Goal: Task Accomplishment & Management: Manage account settings

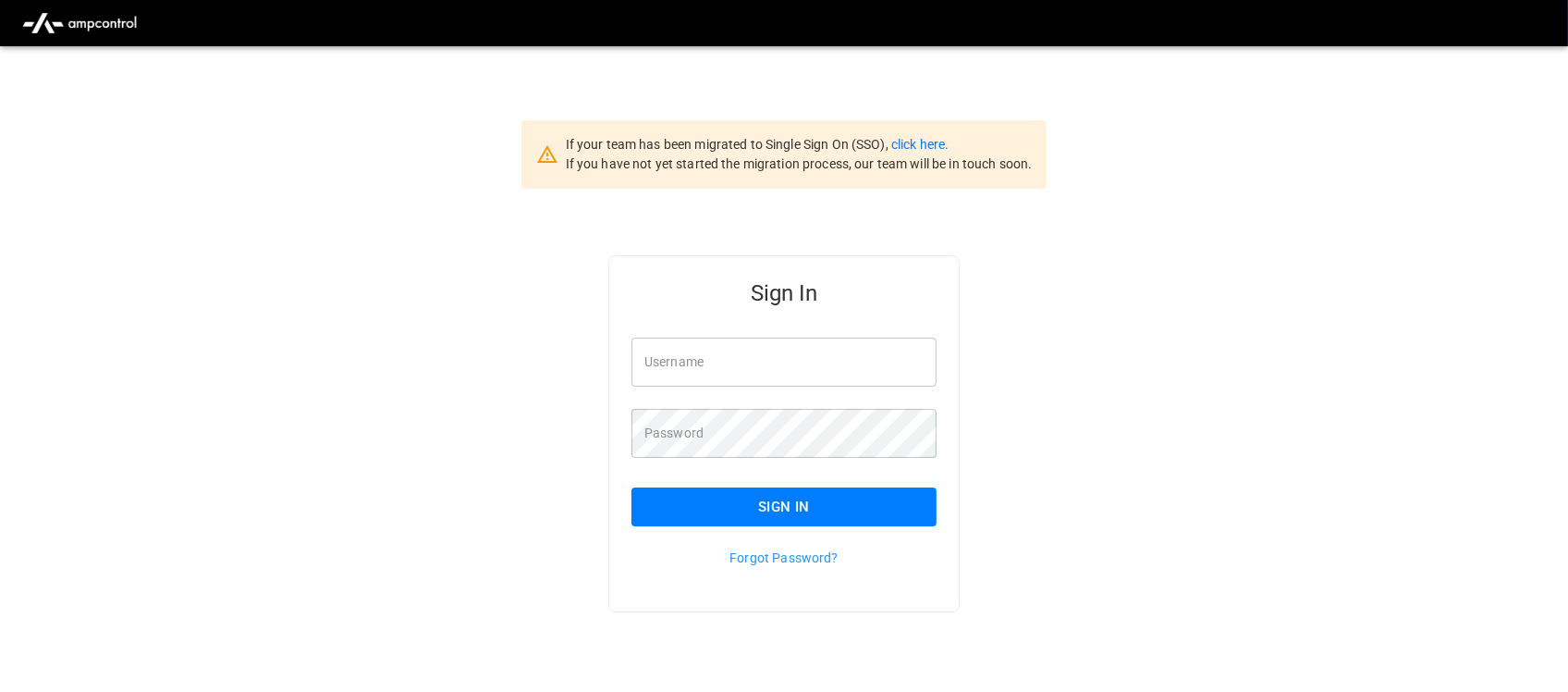
type input "**********"
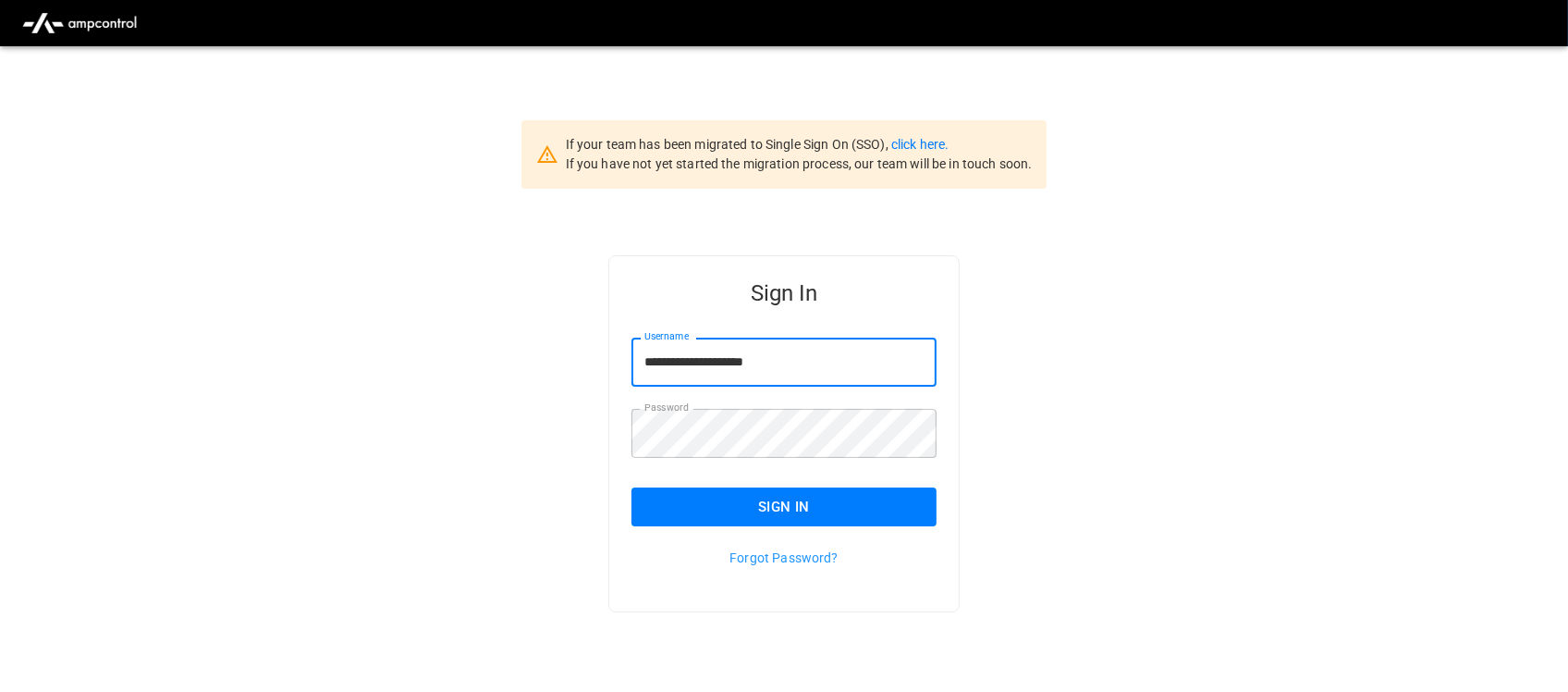
click at [819, 372] on input "**********" at bounding box center [784, 362] width 305 height 49
click at [828, 499] on button "Sign In" at bounding box center [784, 507] width 305 height 39
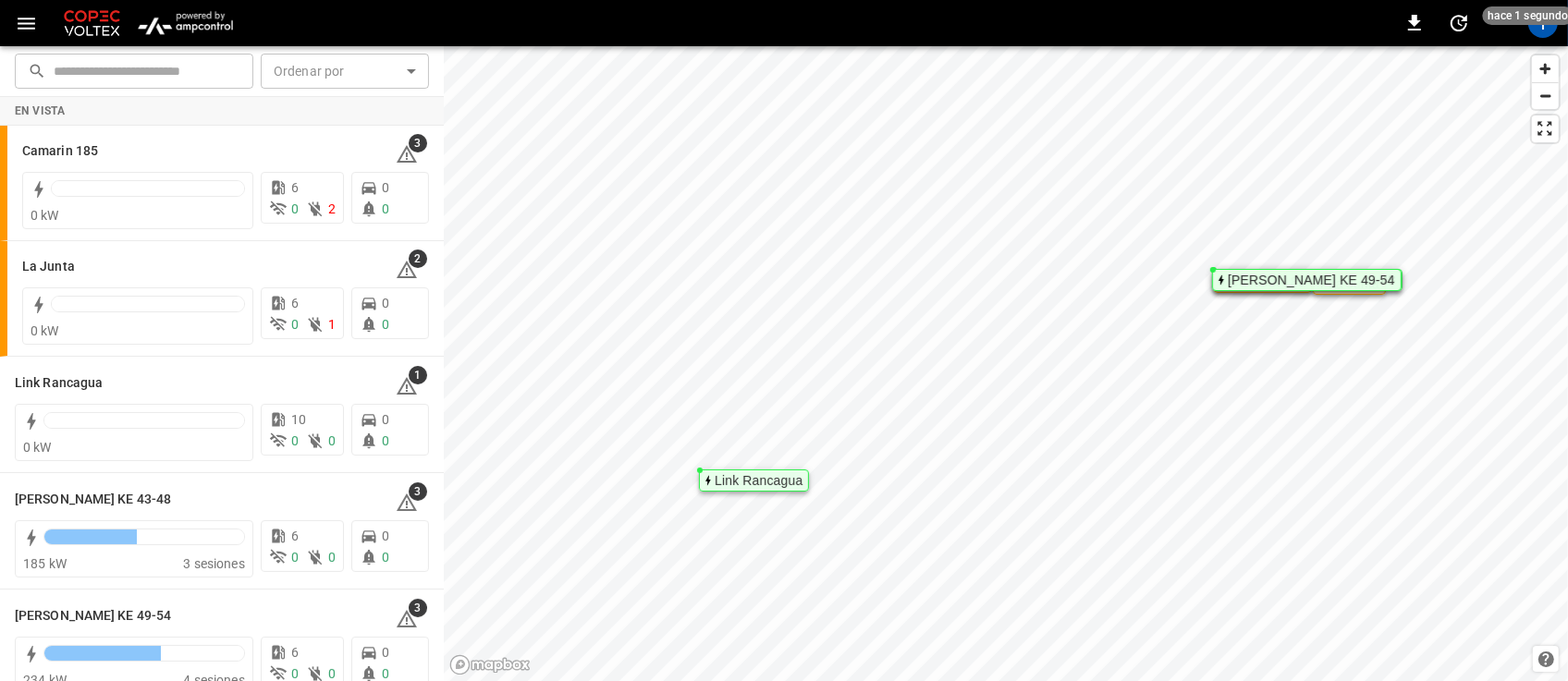
click at [204, 24] on img "menu" at bounding box center [184, 23] width 108 height 35
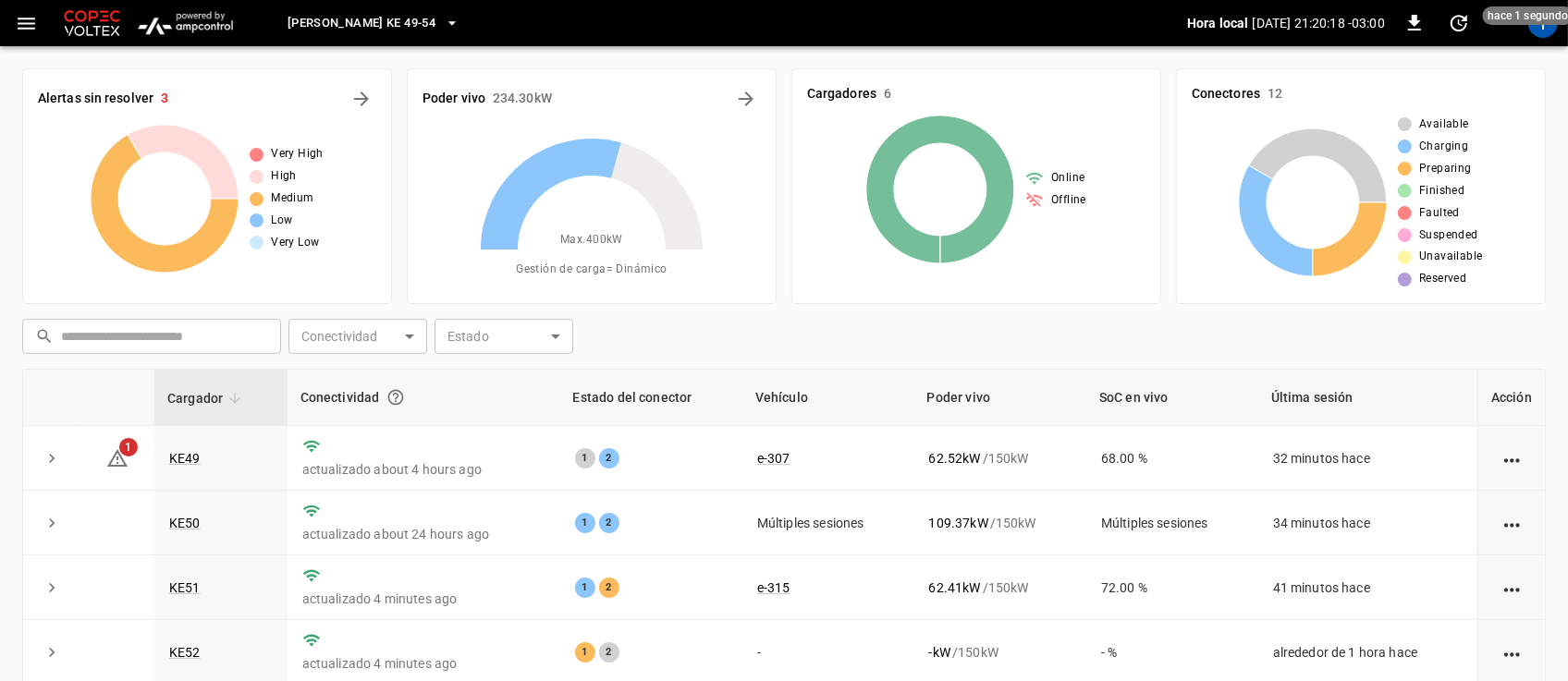
click at [442, 20] on icon "button" at bounding box center [452, 24] width 19 height 19
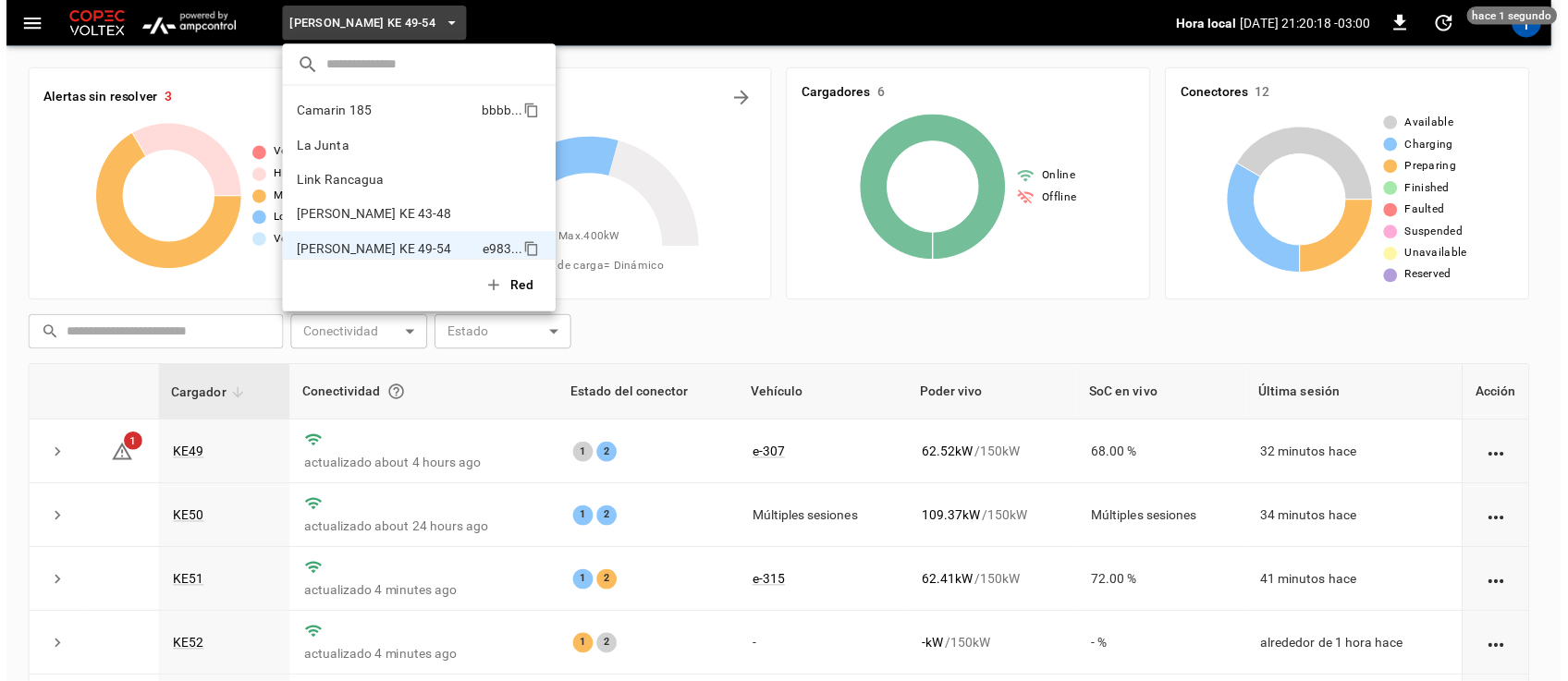
scroll to position [15, 0]
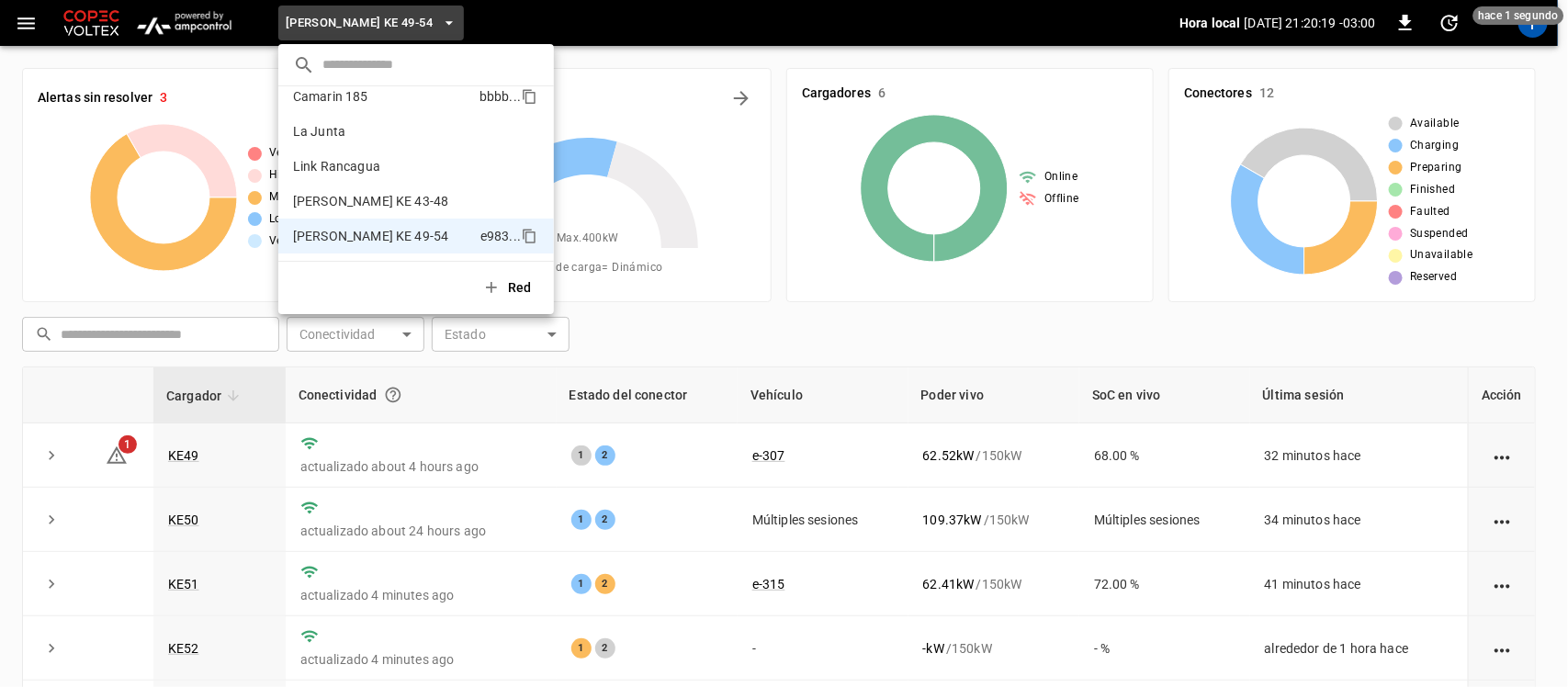
click at [397, 96] on p "Camarin 185" at bounding box center [382, 96] width 180 height 19
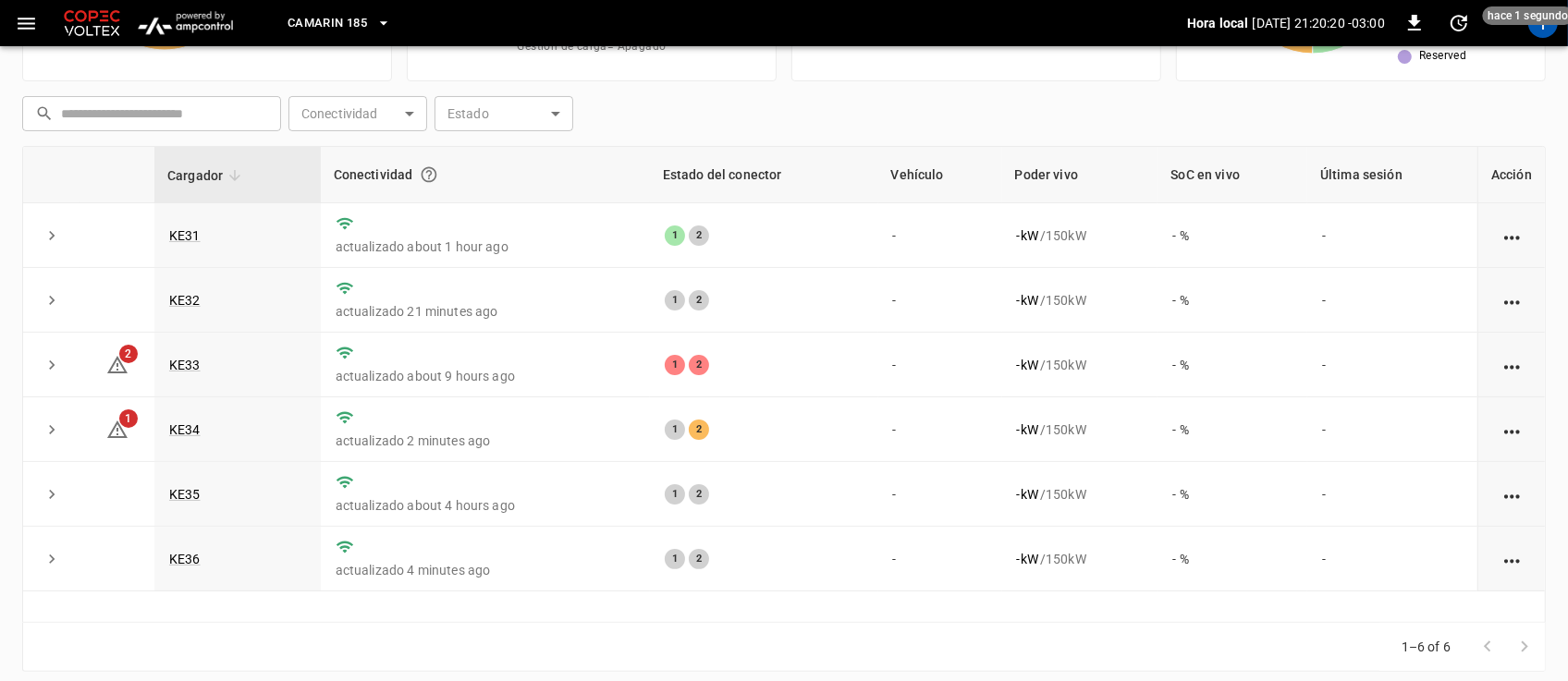
scroll to position [243, 0]
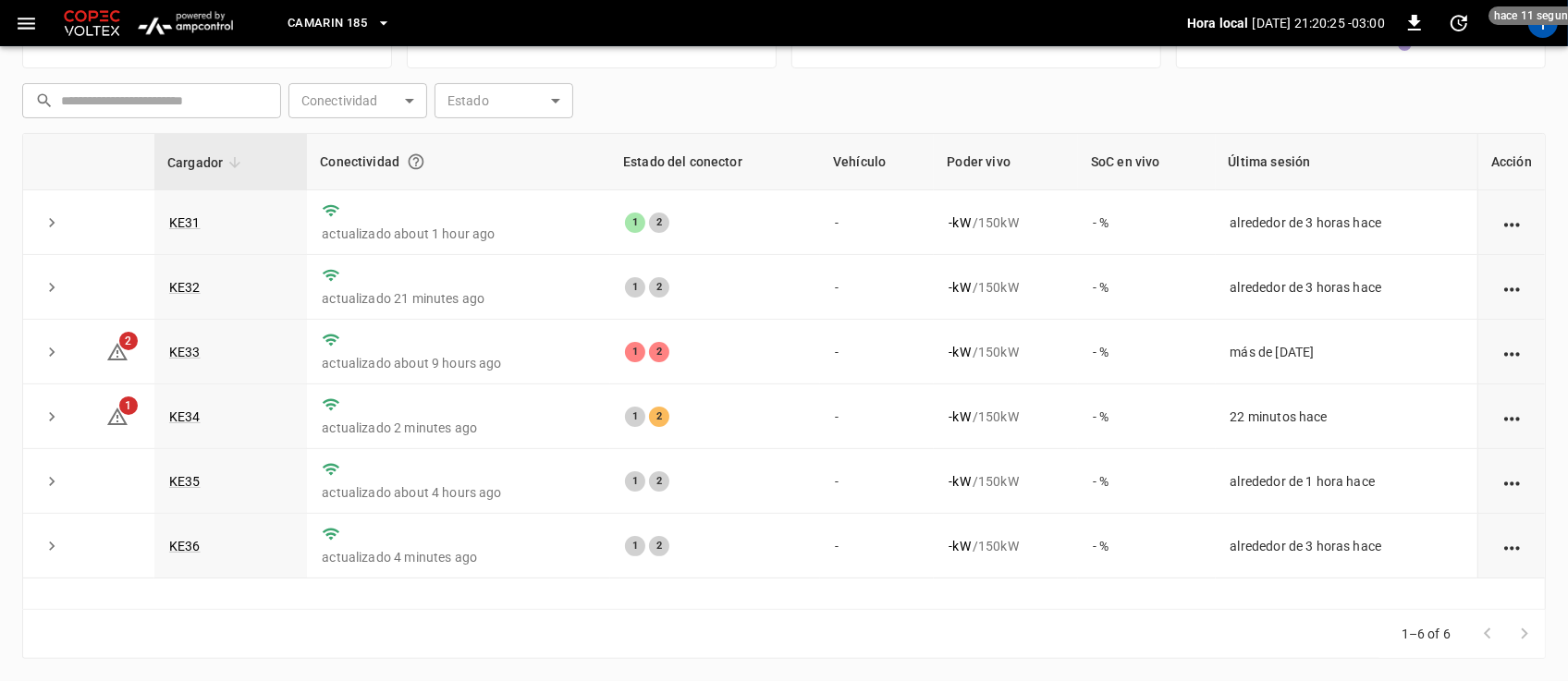
click at [390, 22] on icon "button" at bounding box center [384, 24] width 19 height 19
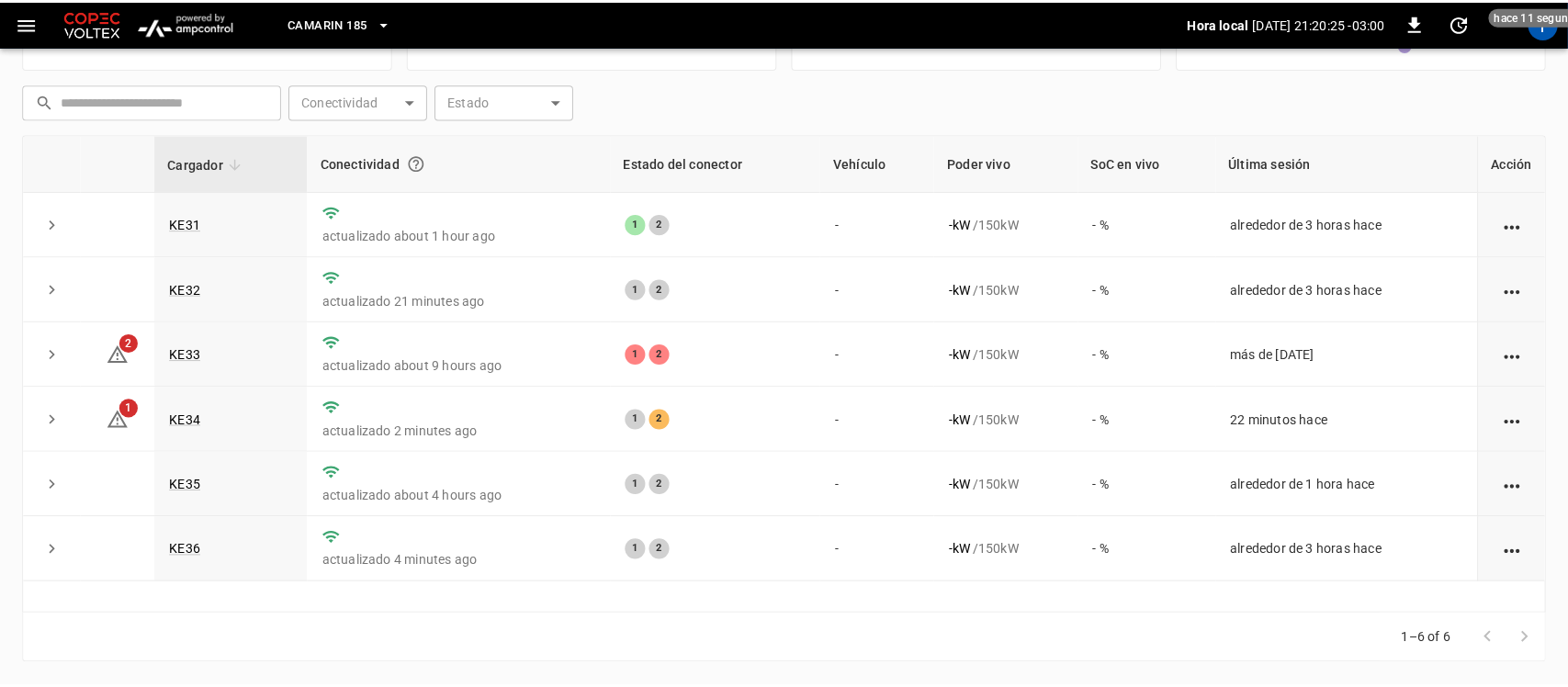
scroll to position [232, 0]
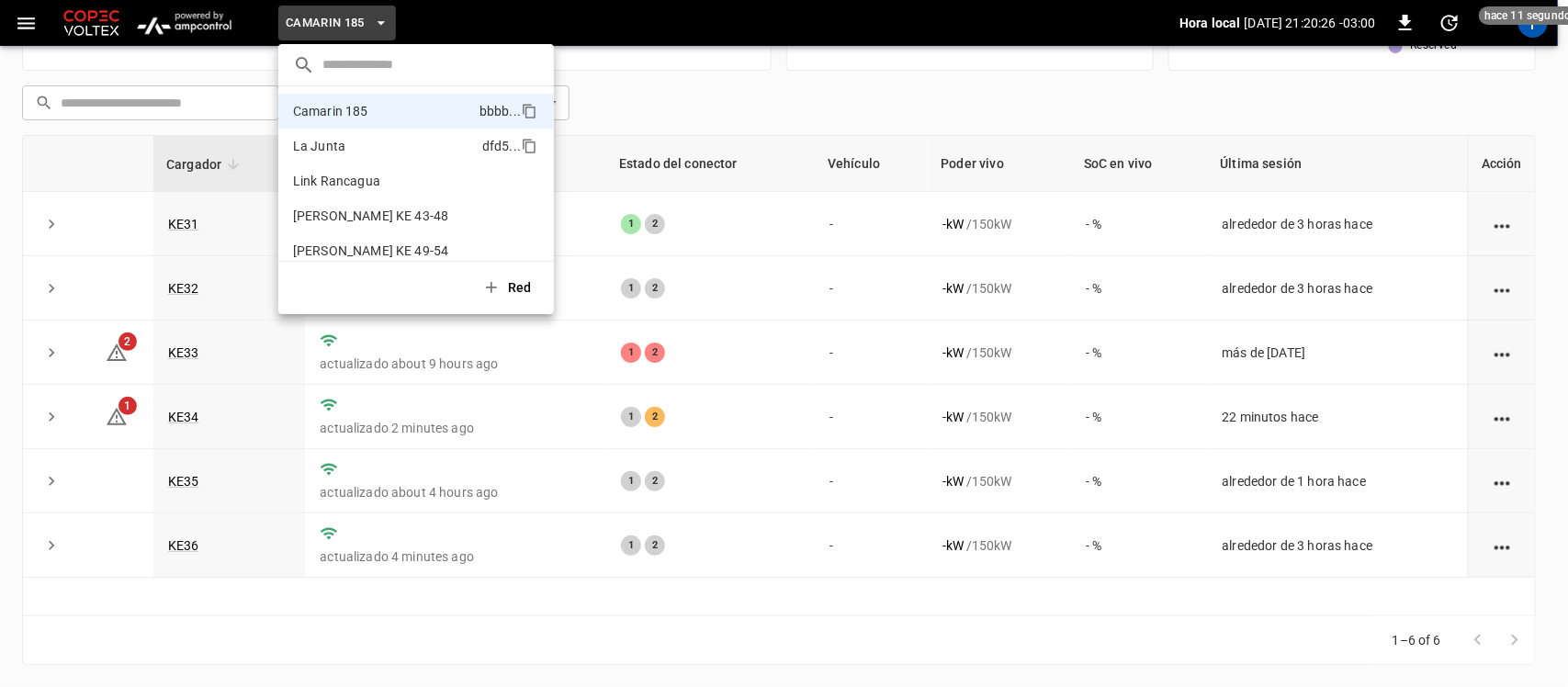
click at [368, 142] on p "La Junta" at bounding box center [383, 146] width 181 height 19
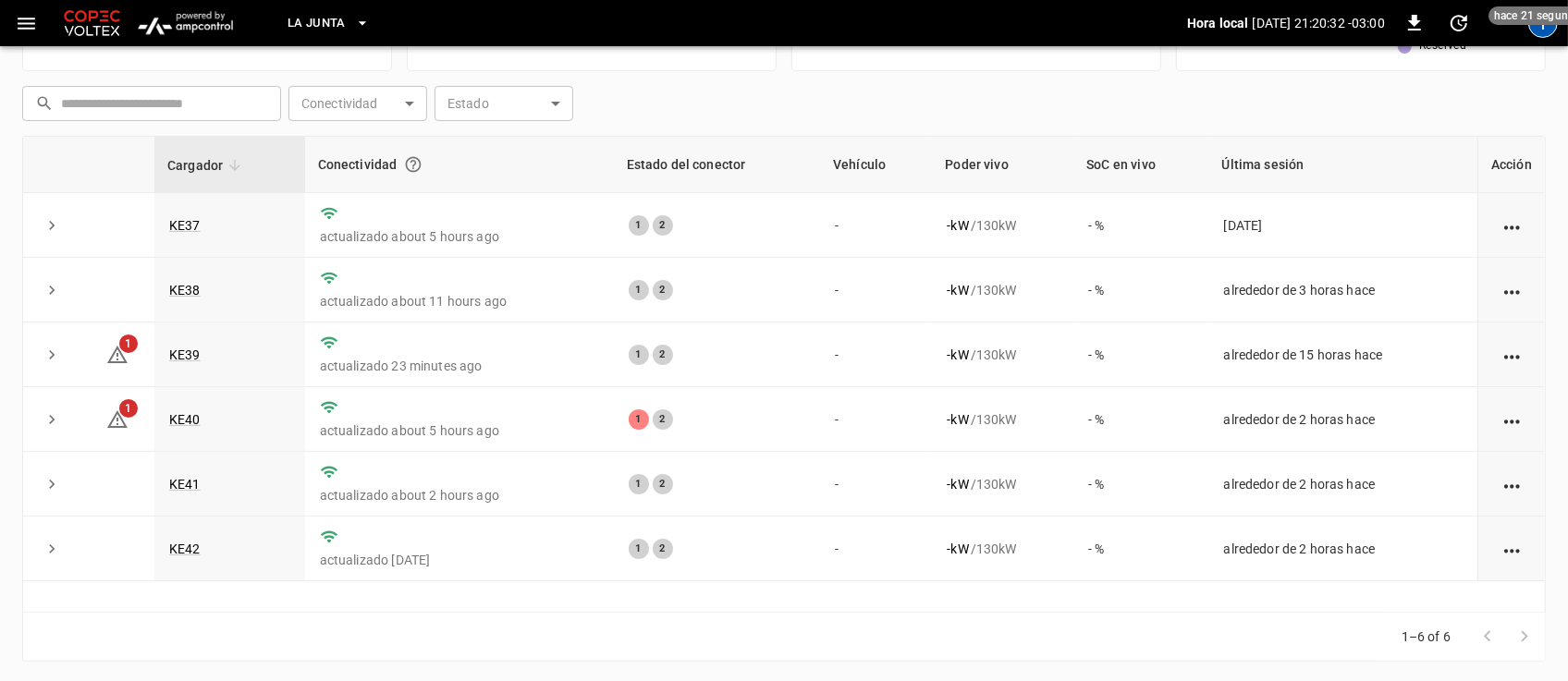
click at [1539, 26] on div "T" at bounding box center [1543, 23] width 29 height 29
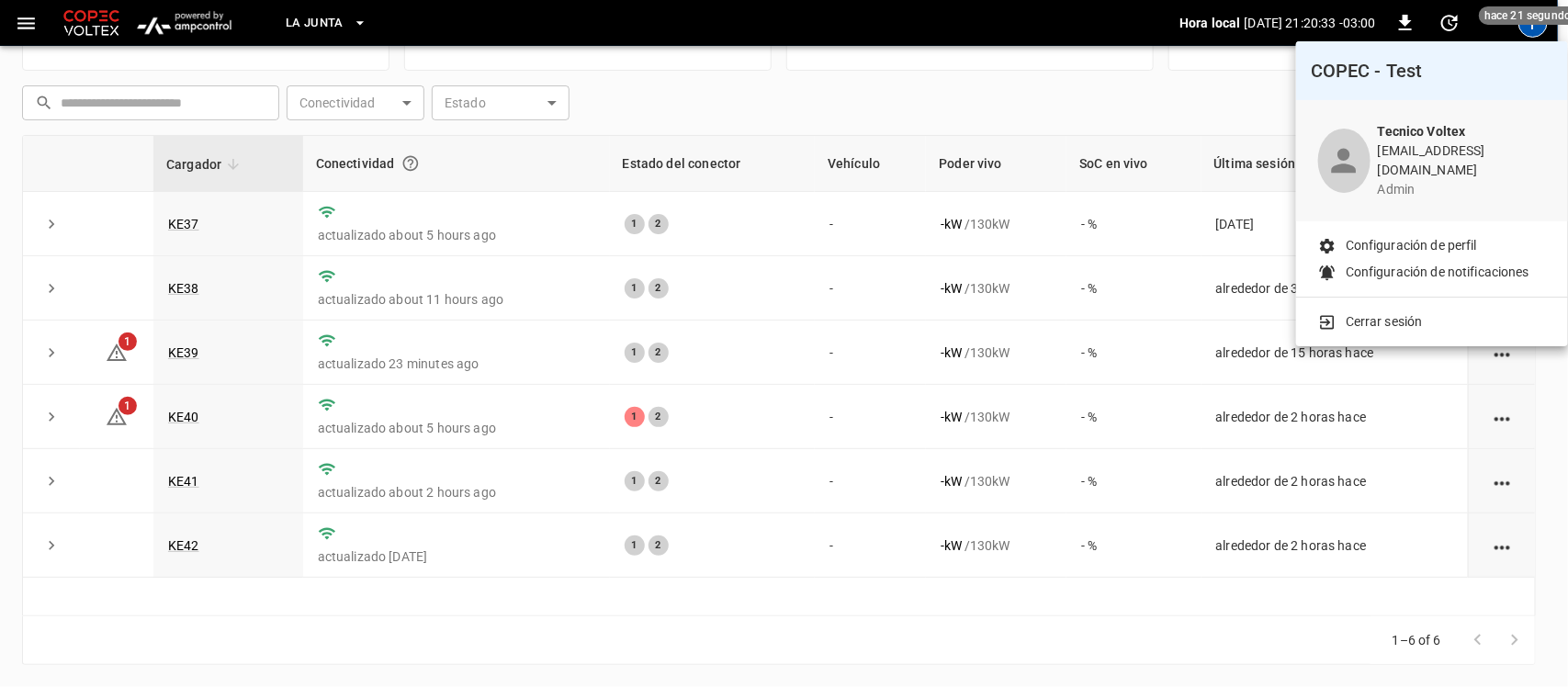
click at [1413, 312] on p "Cerrar sesión" at bounding box center [1384, 322] width 78 height 20
